Goal: Transaction & Acquisition: Obtain resource

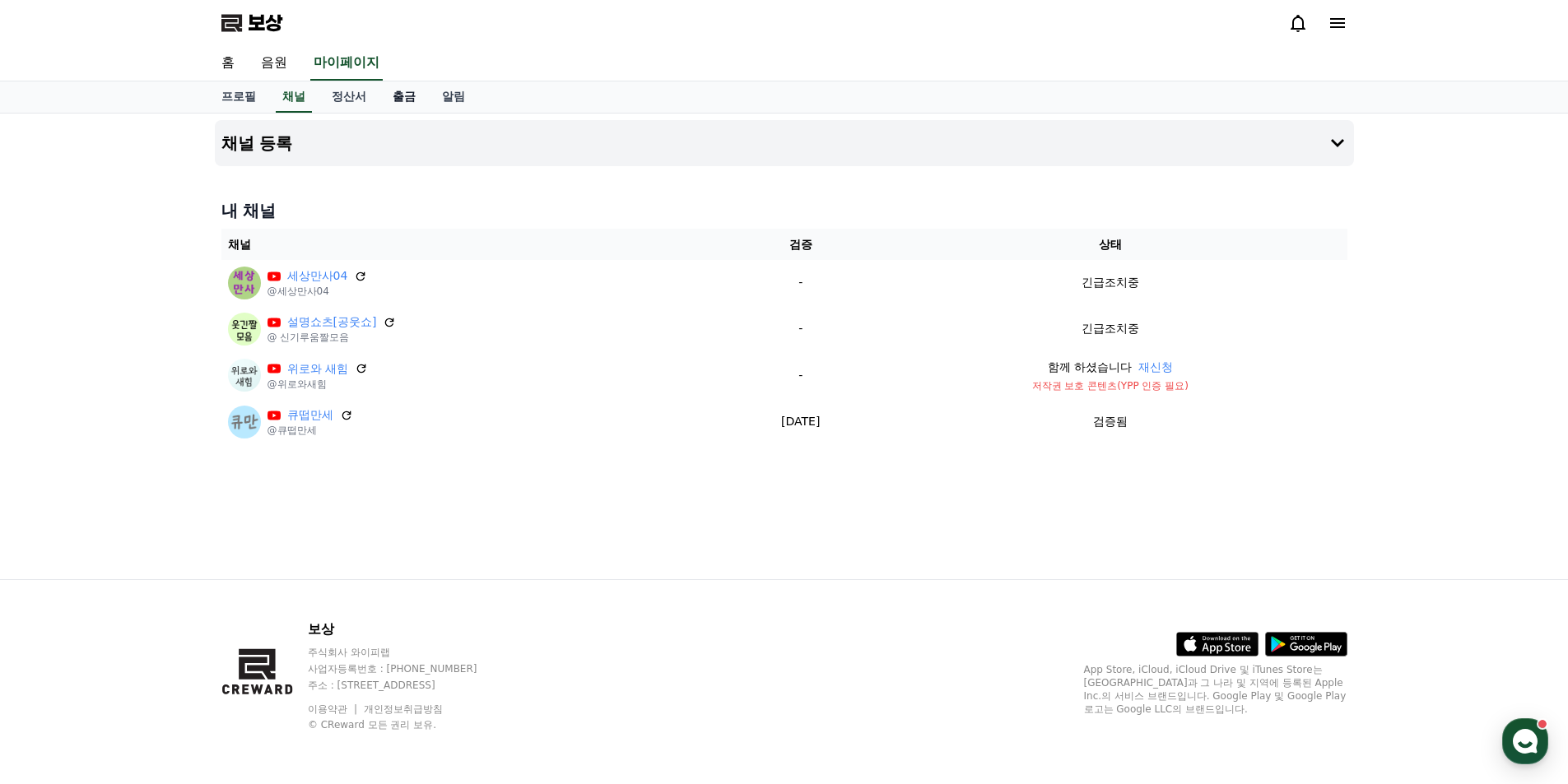
click at [411, 97] on font "출금" at bounding box center [404, 97] width 23 height 13
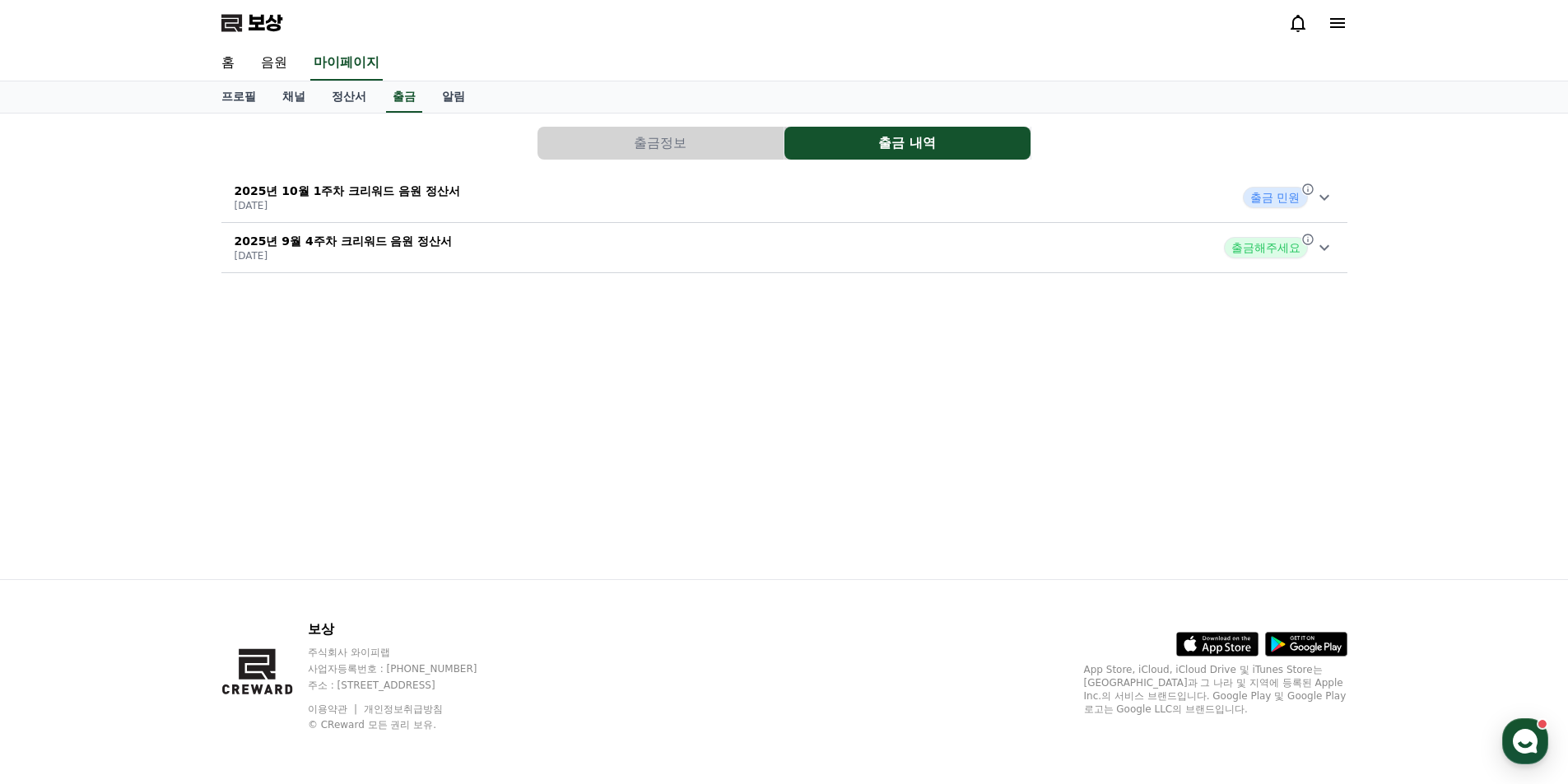
click at [402, 187] on font "2025년 10월 1주차 크리워드 음원 정산서" at bounding box center [348, 191] width 226 height 13
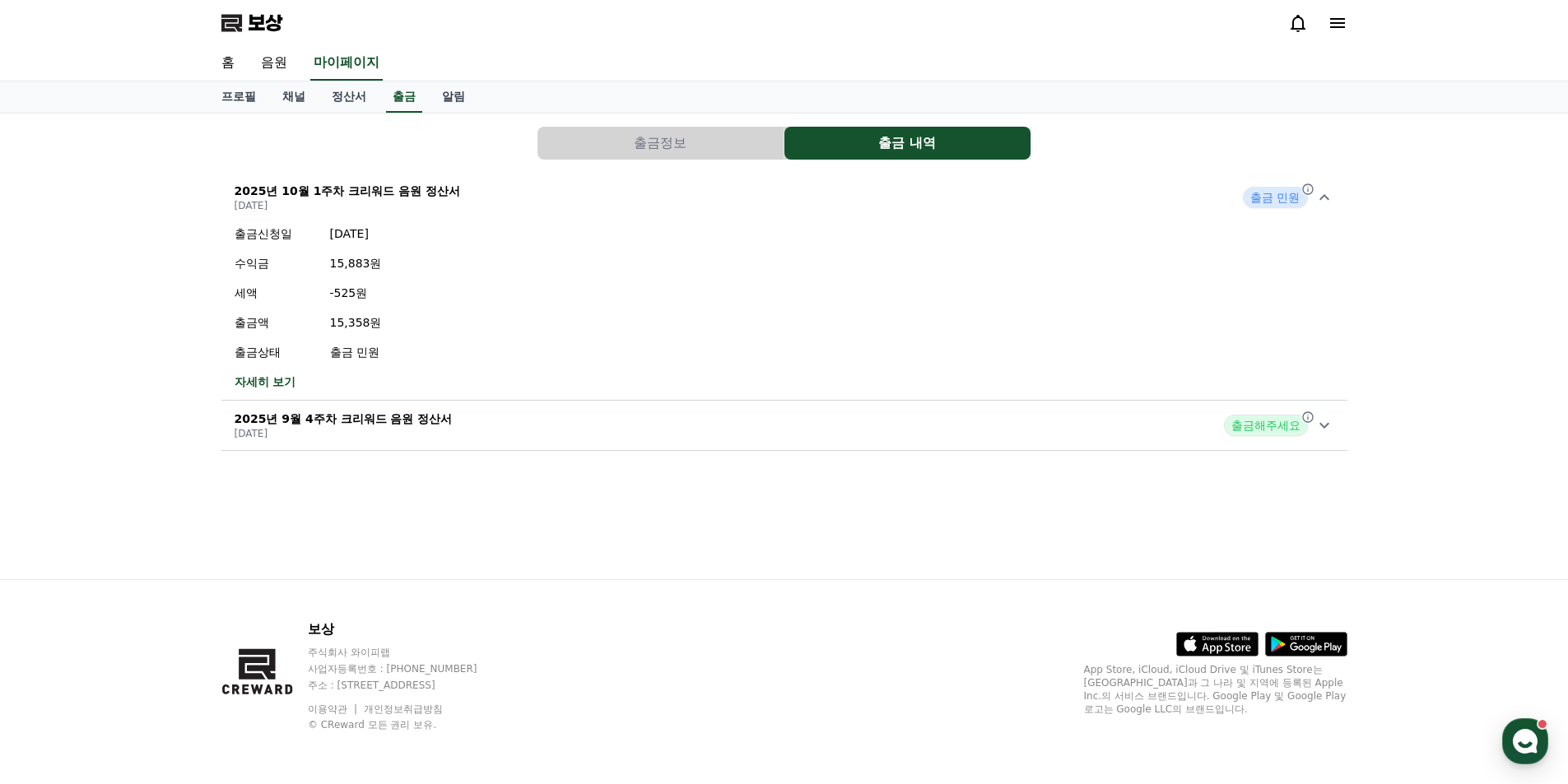
click at [376, 355] on font "출금 민원" at bounding box center [354, 352] width 50 height 13
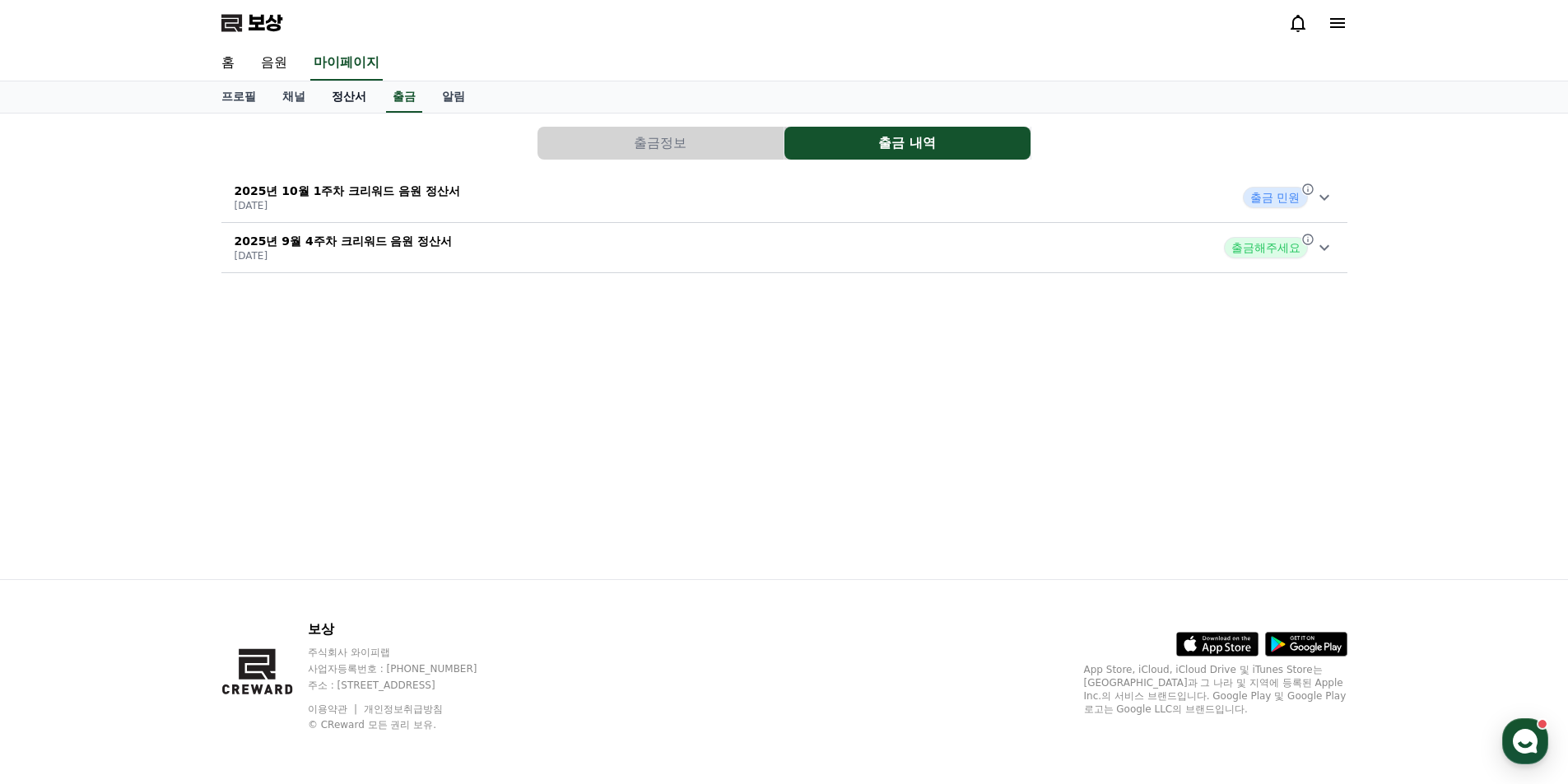
click at [351, 90] on font "정산서" at bounding box center [349, 97] width 35 height 13
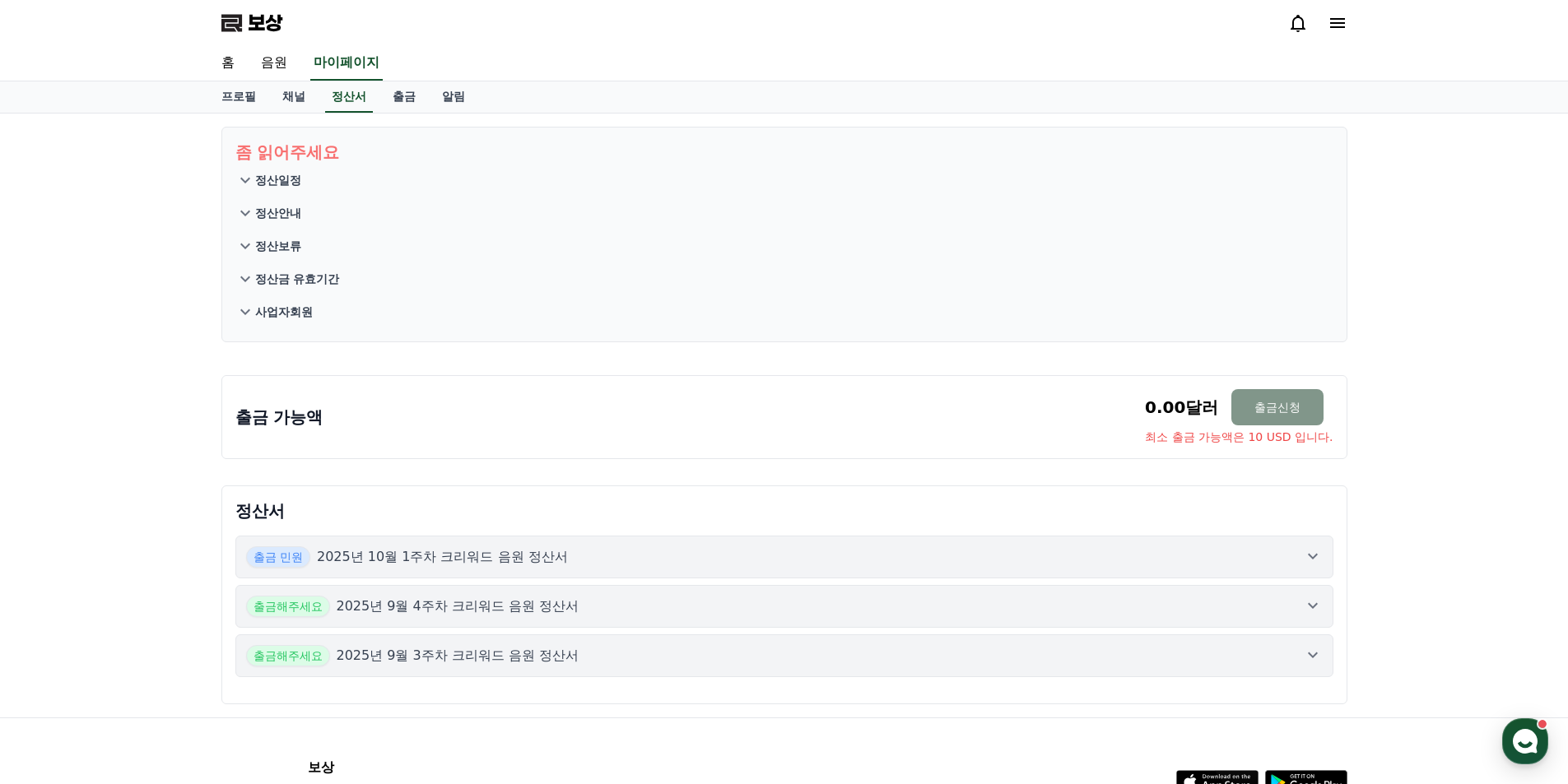
click at [1279, 407] on font "출금신청" at bounding box center [1277, 407] width 46 height 13
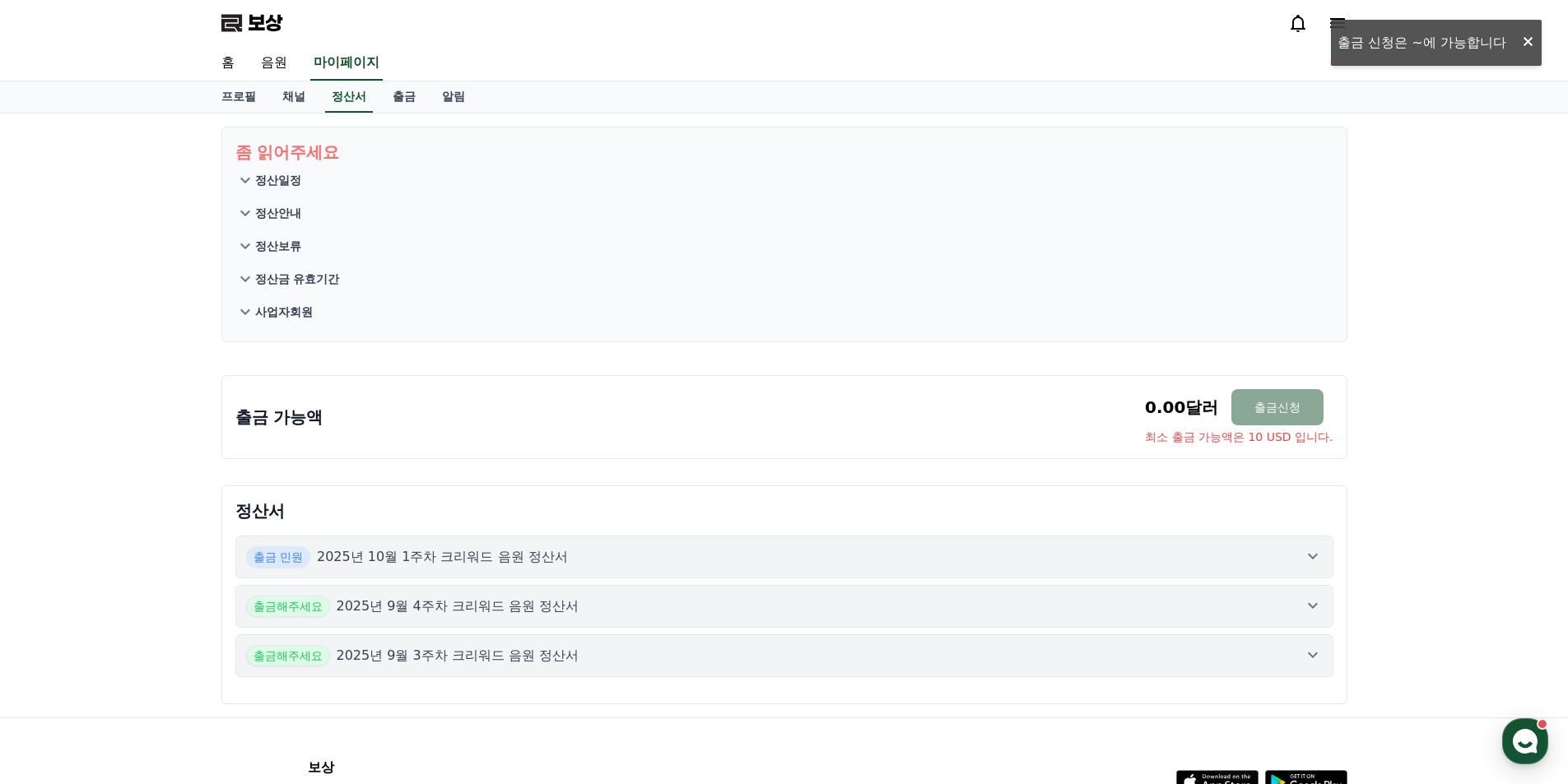
click at [460, 549] on font "2025년 10월 1주차 크리워드 음원 정산서" at bounding box center [442, 556] width 251 height 16
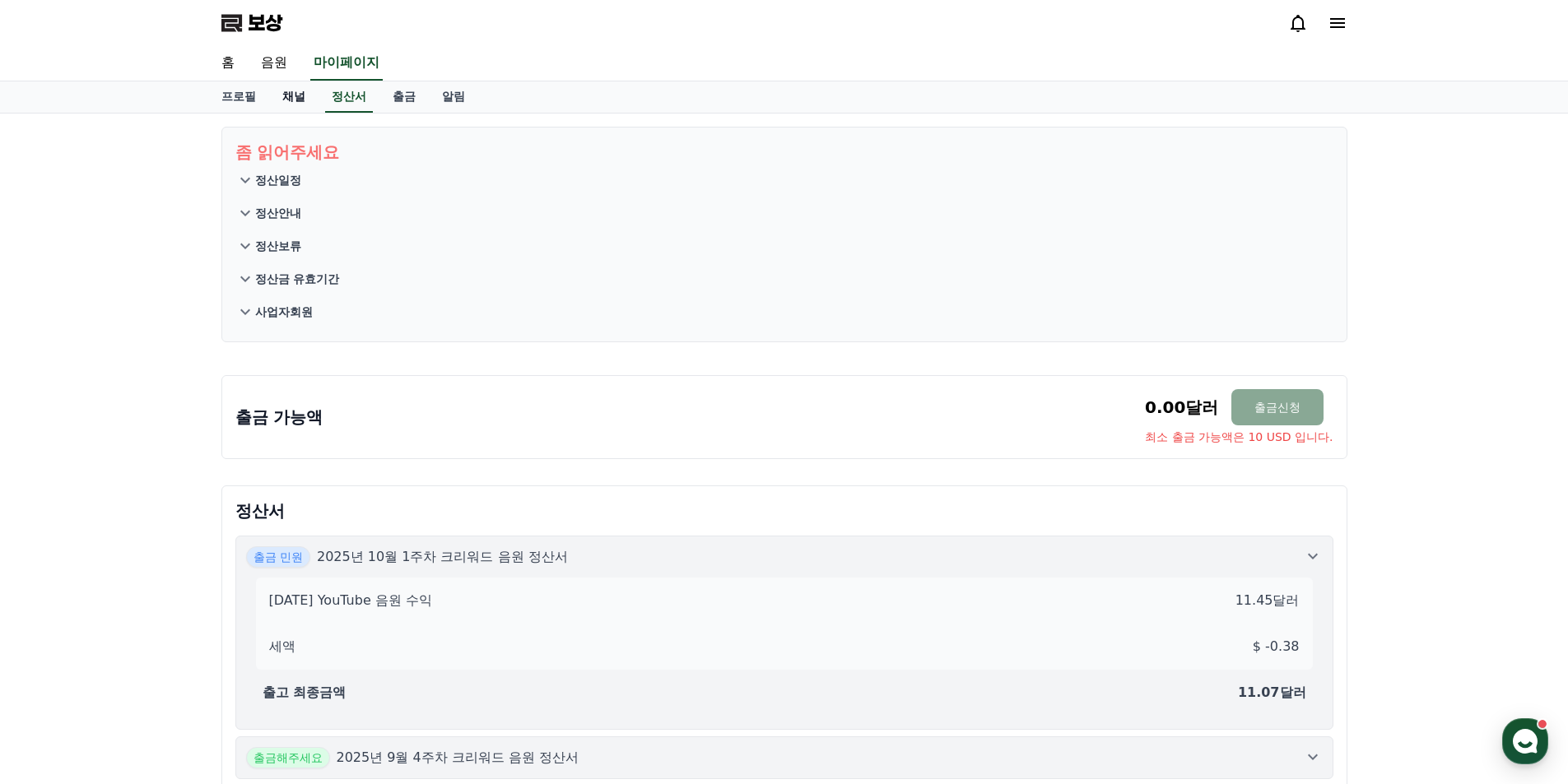
click at [299, 94] on font "채널" at bounding box center [294, 97] width 23 height 13
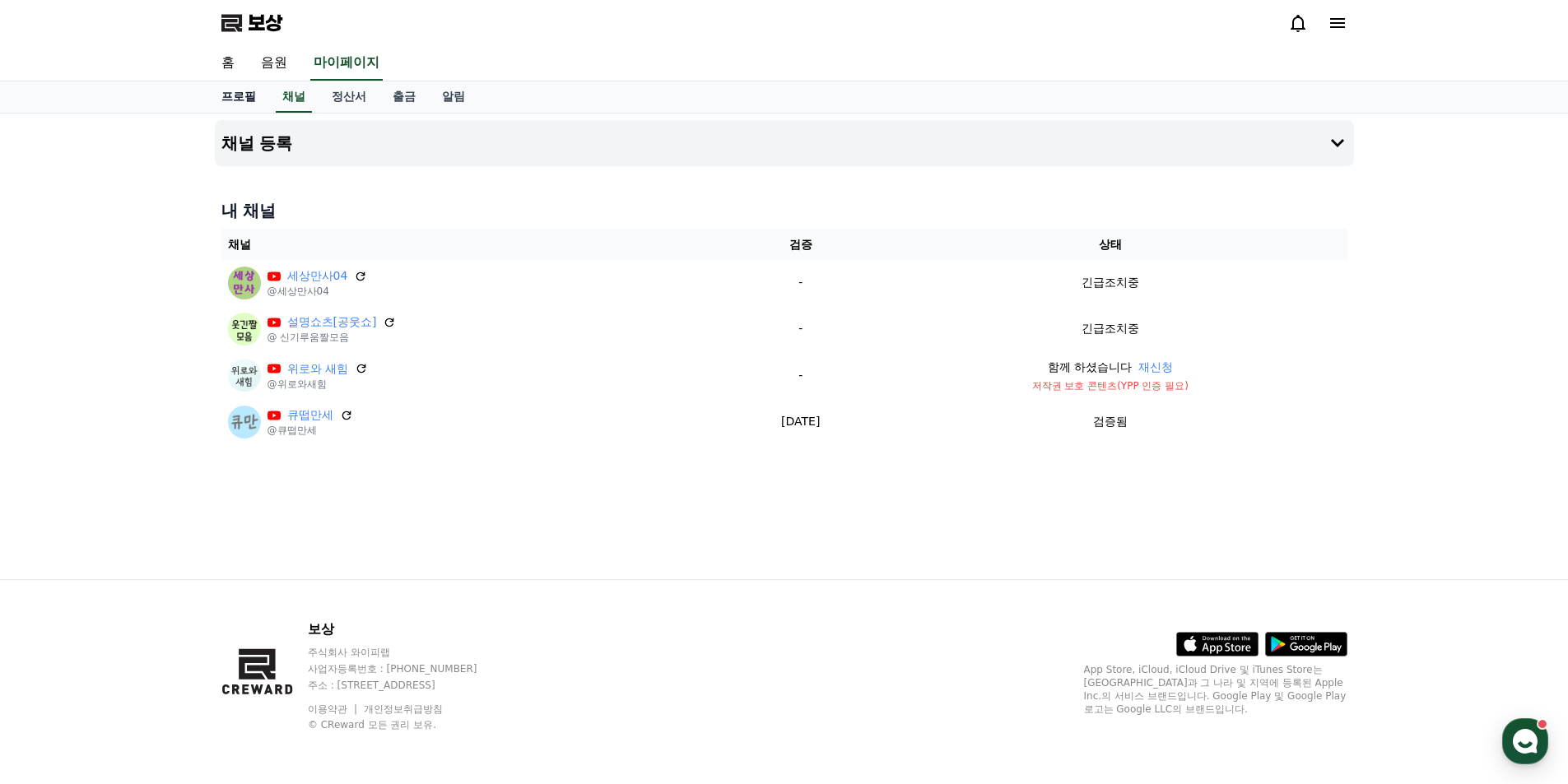
click at [241, 97] on font "프로필" at bounding box center [239, 97] width 35 height 13
select select "**********"
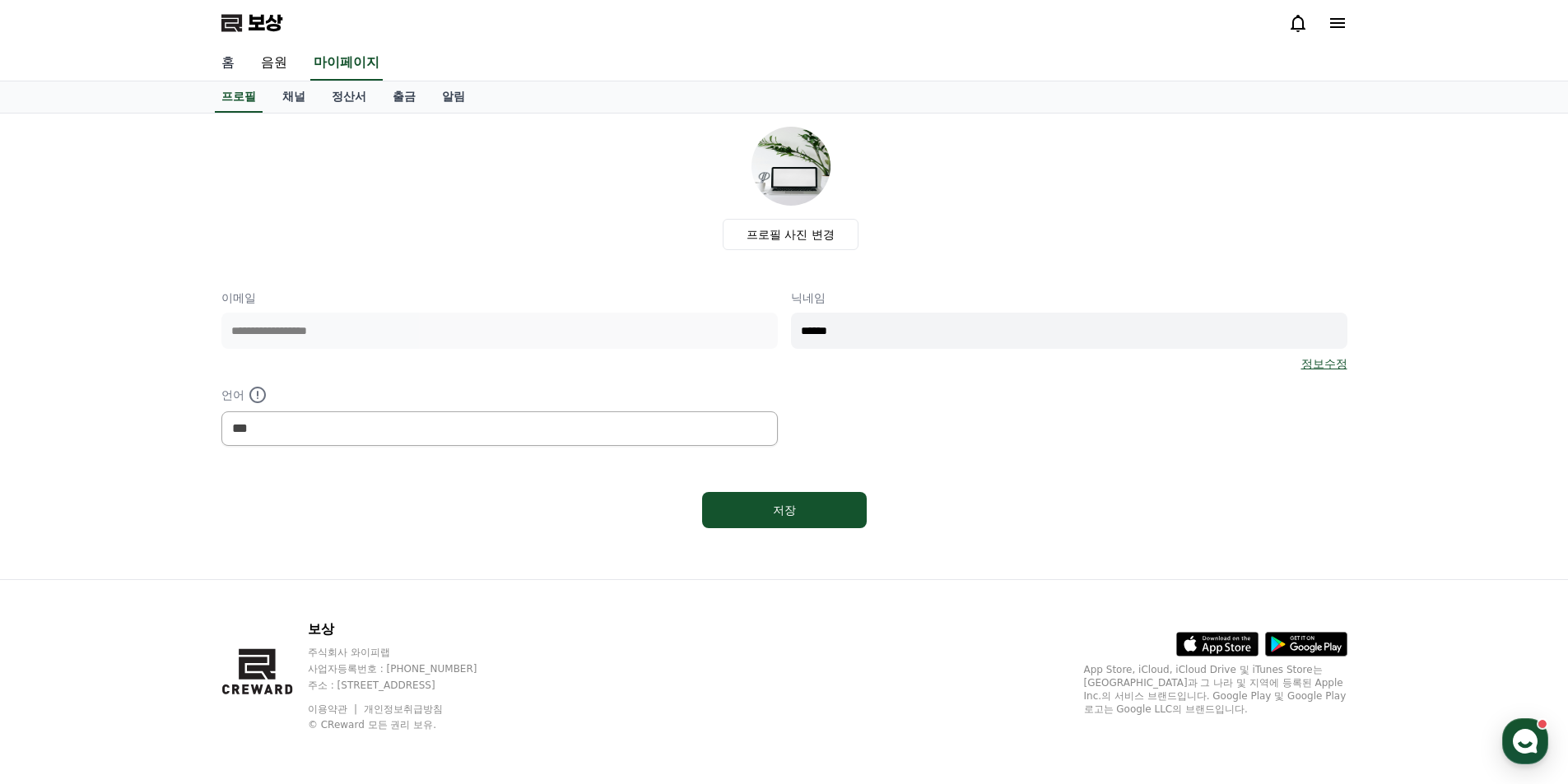
click at [226, 60] on font "홈" at bounding box center [228, 62] width 13 height 16
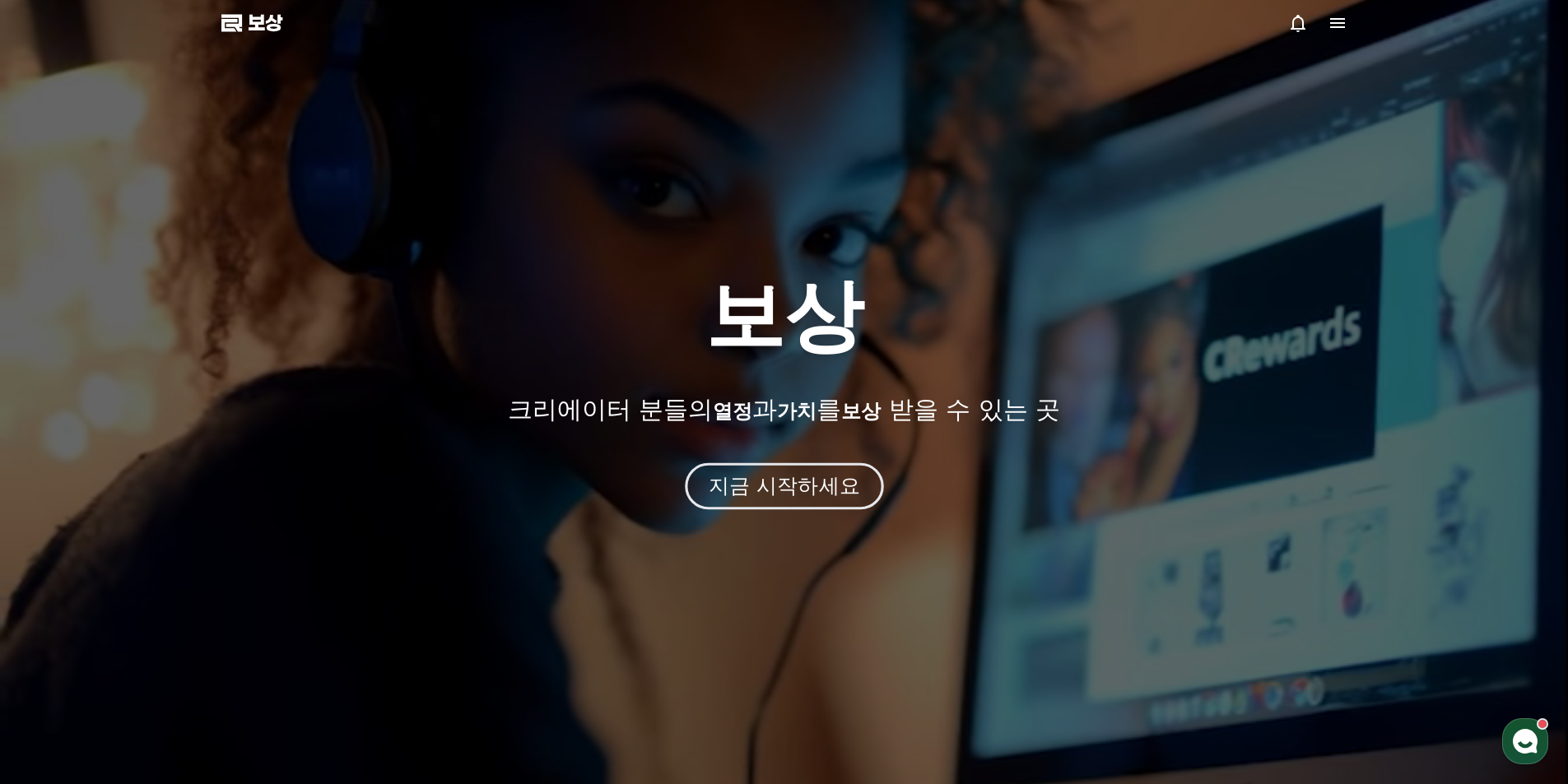
click at [819, 498] on font "지금 시작하세요" at bounding box center [784, 485] width 151 height 23
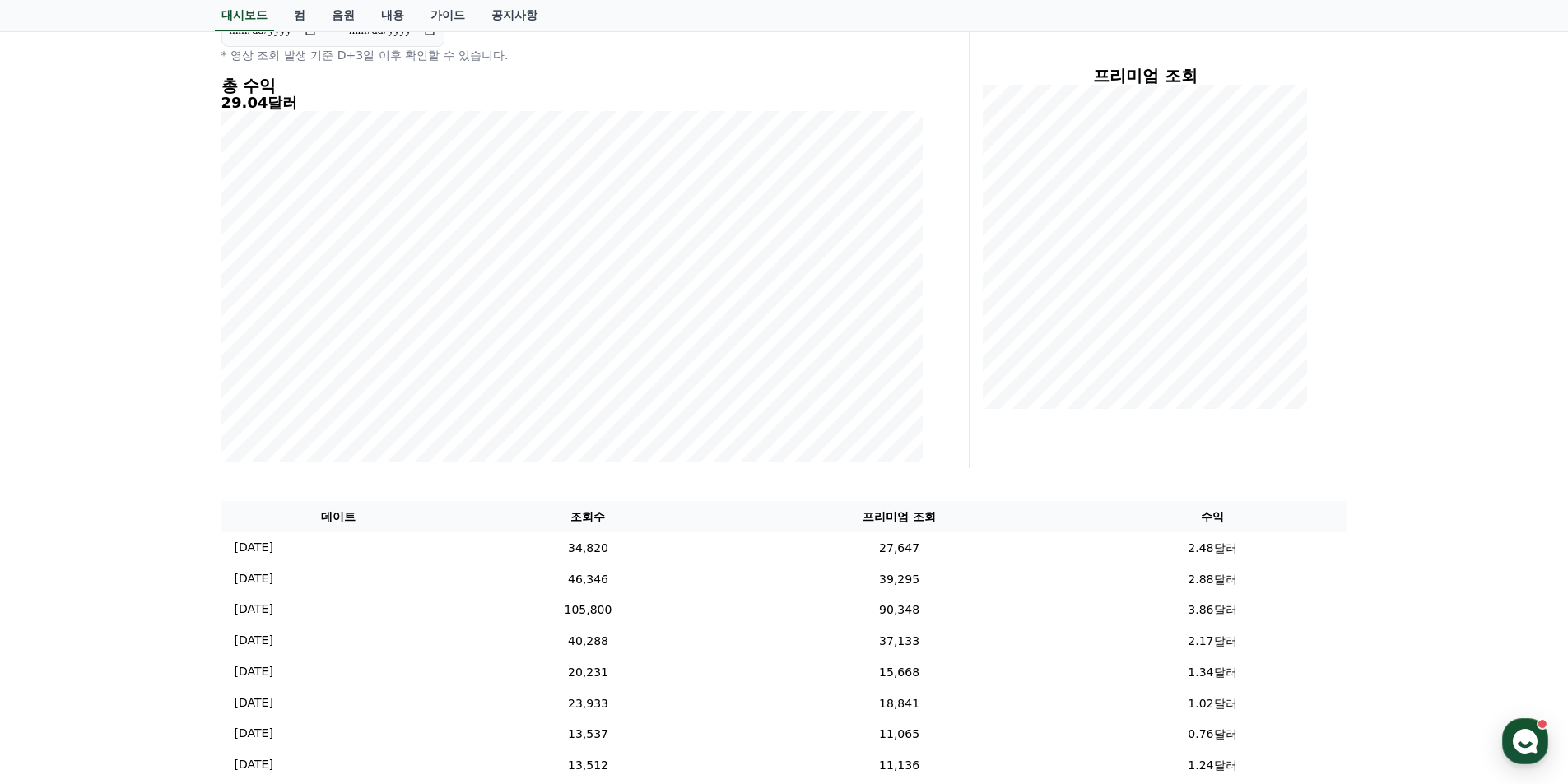
scroll to position [220, 0]
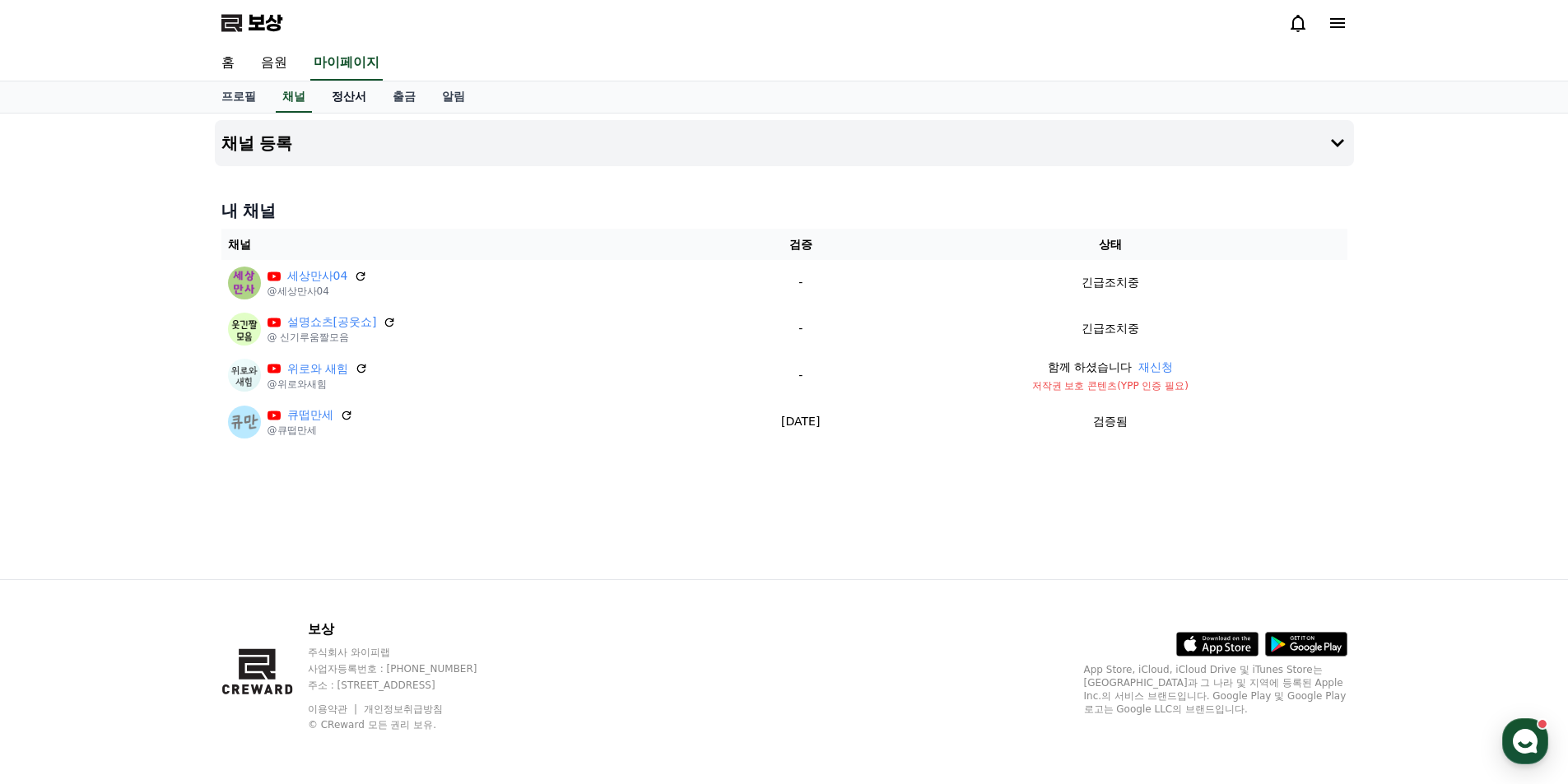
click at [344, 92] on font "정산서" at bounding box center [349, 97] width 35 height 13
